Goal: Information Seeking & Learning: Check status

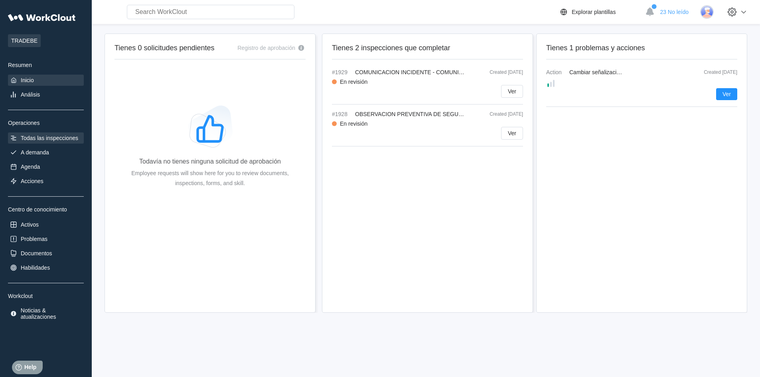
click at [28, 139] on div "Todas las inspecciones" at bounding box center [49, 138] width 57 height 6
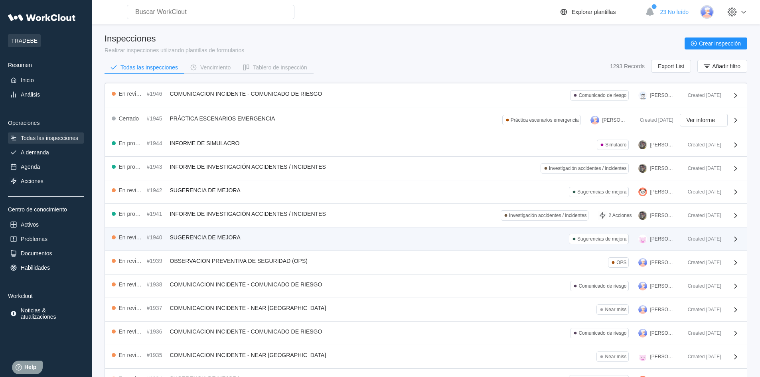
click at [594, 239] on div "Sugerencias de mejora" at bounding box center [601, 239] width 49 height 6
click at [238, 240] on span "SUGERENCIA DE MEJORA" at bounding box center [205, 237] width 71 height 6
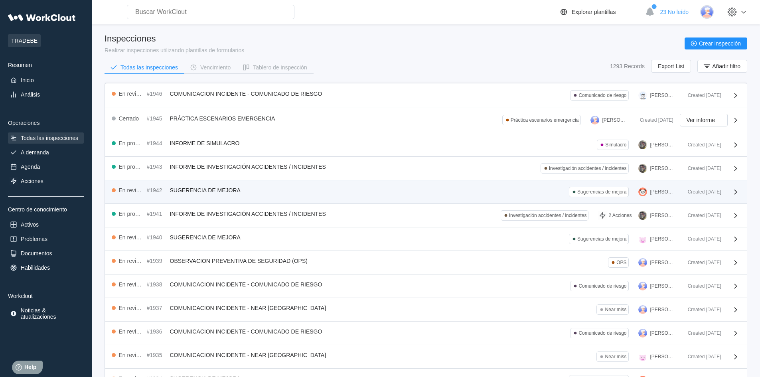
click at [645, 187] on div "[PERSON_NAME]" at bounding box center [658, 192] width 40 height 10
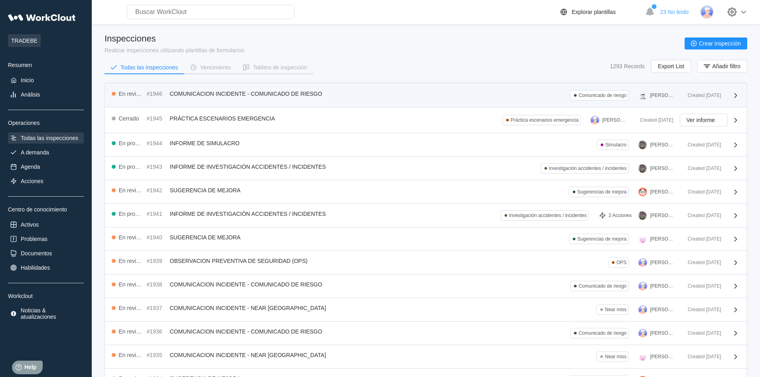
click at [252, 99] on div "En revisión #1946 COMUNICACION INCIDENTE - COMUNICADO DE RIESGO Comunicado de r…" at bounding box center [396, 95] width 569 height 10
